Goal: Navigation & Orientation: Find specific page/section

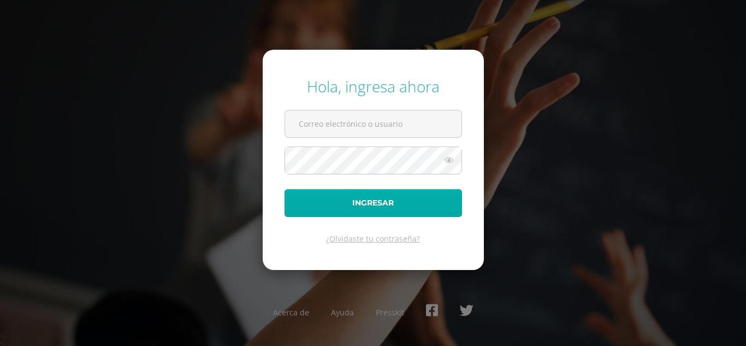
type input "mariela@colegiovalles.com"
click at [367, 204] on button "Ingresar" at bounding box center [374, 203] width 178 height 28
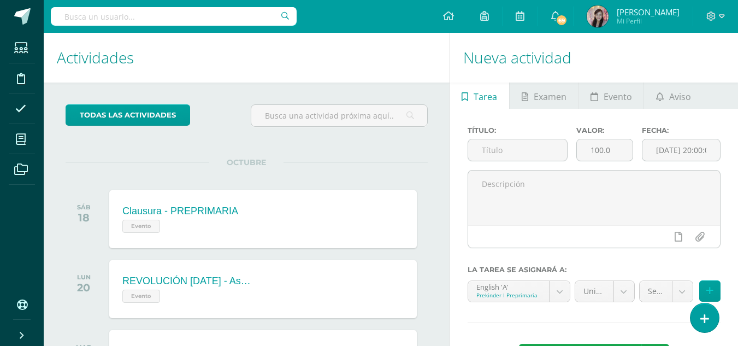
scroll to position [11, 0]
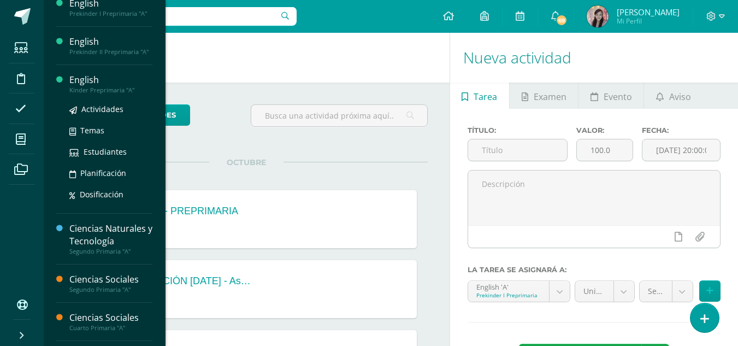
click at [89, 86] on div "Kinder Preprimaria "A"" at bounding box center [110, 90] width 83 height 8
